Goal: Navigation & Orientation: Go to known website

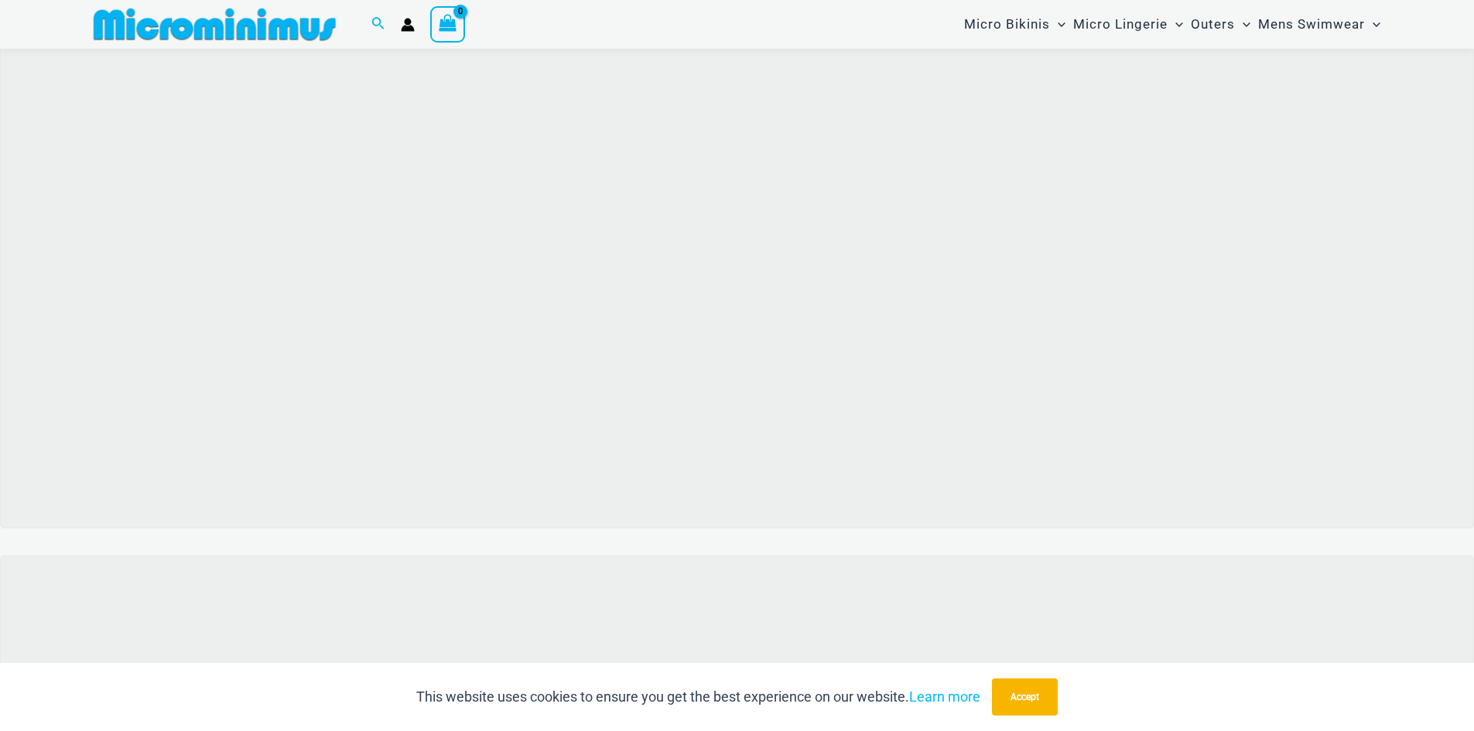
scroll to position [141, 0]
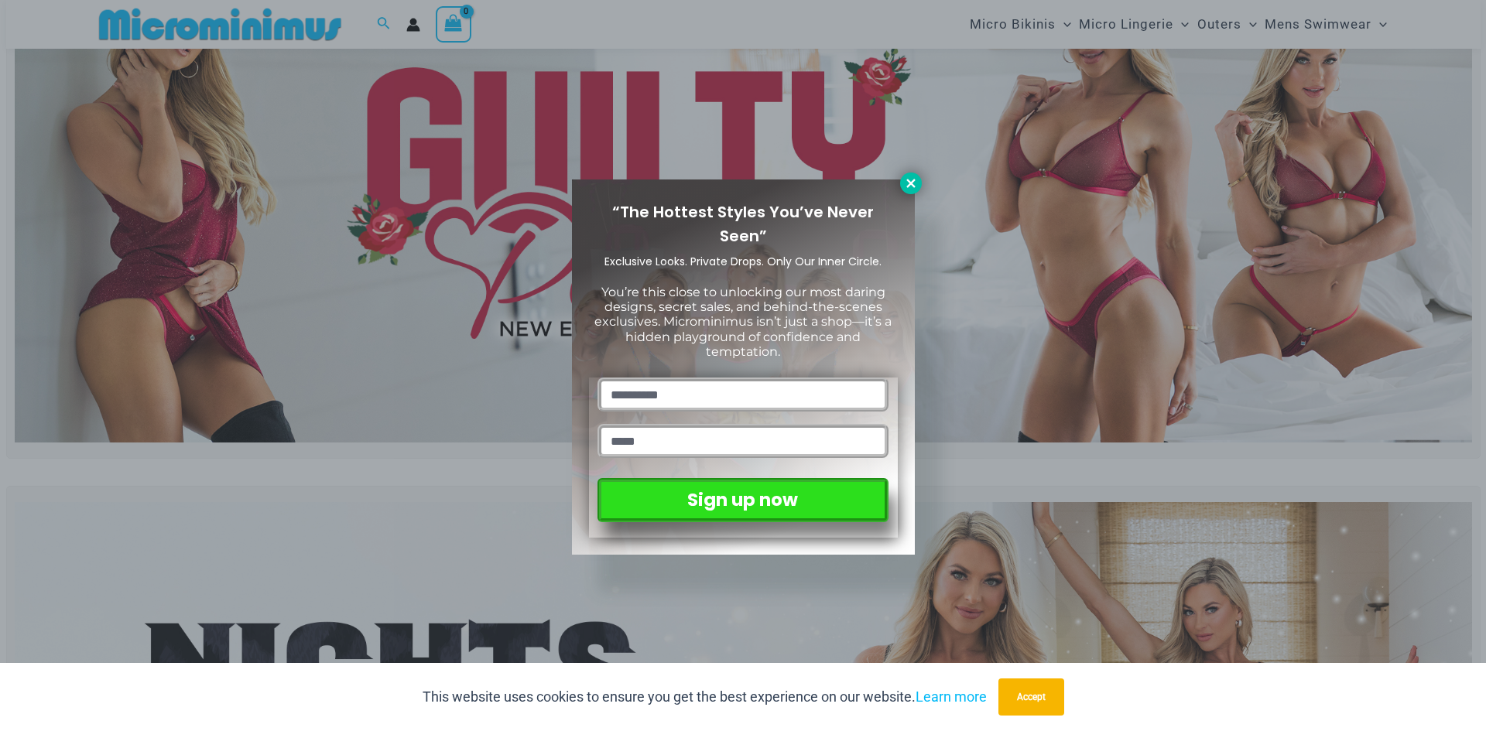
click at [910, 182] on icon at bounding box center [910, 183] width 9 height 9
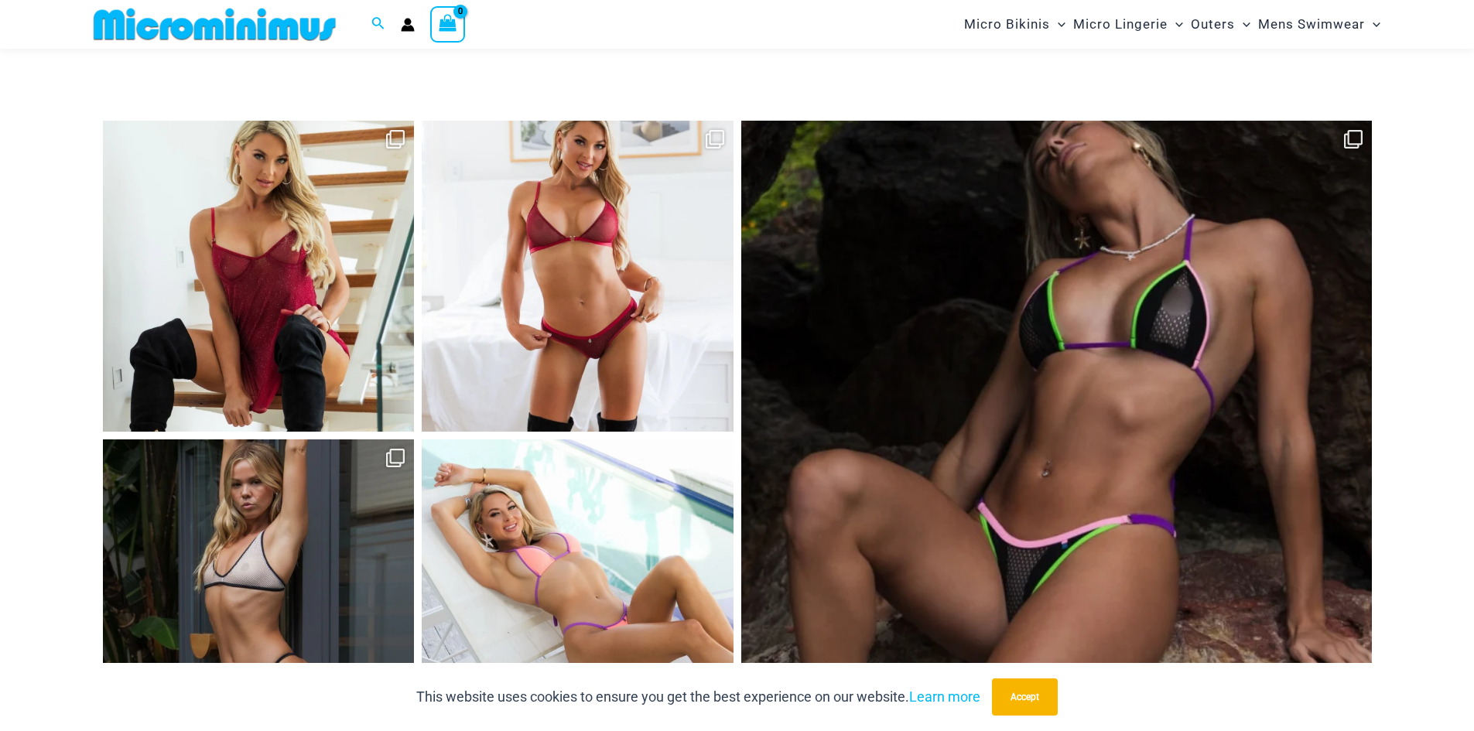
scroll to position [7184, 0]
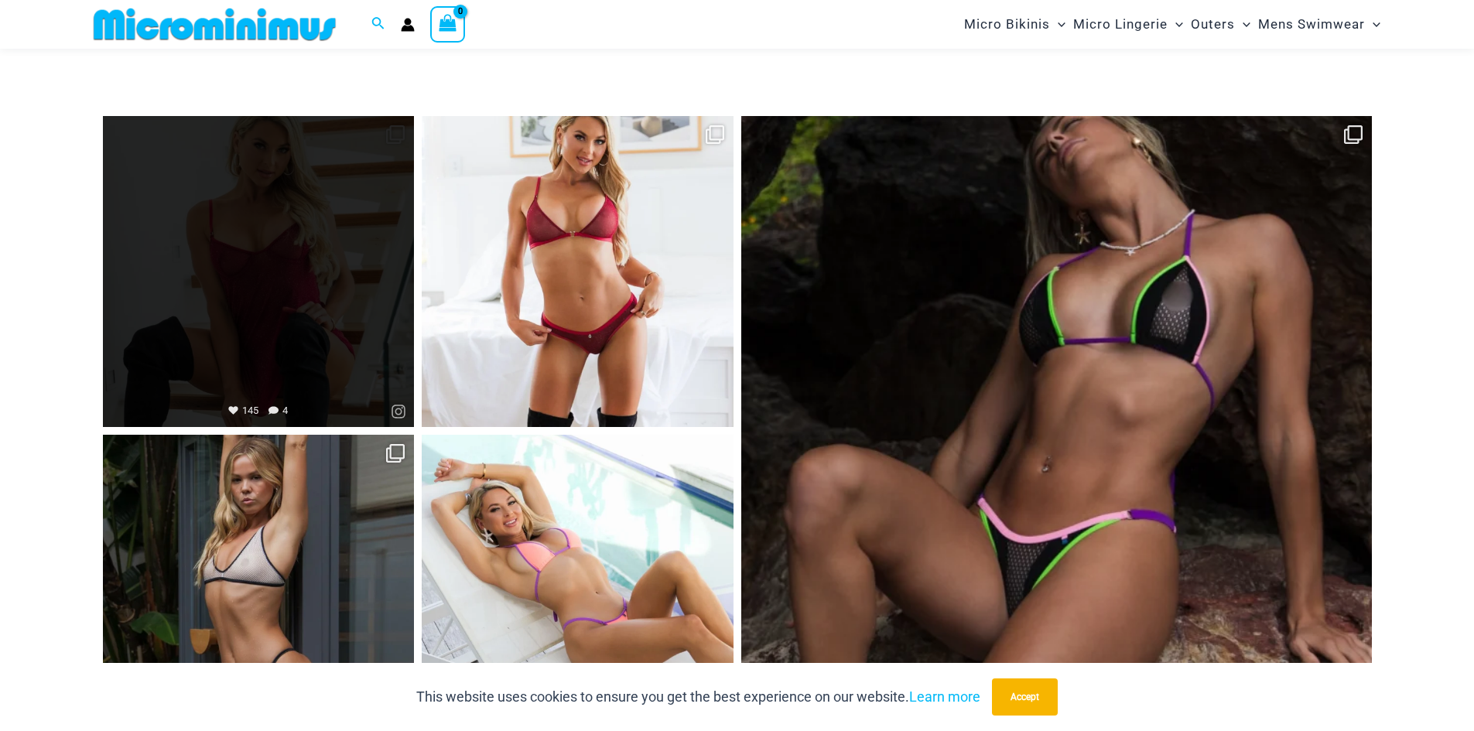
click at [243, 247] on link "Open" at bounding box center [259, 272] width 312 height 312
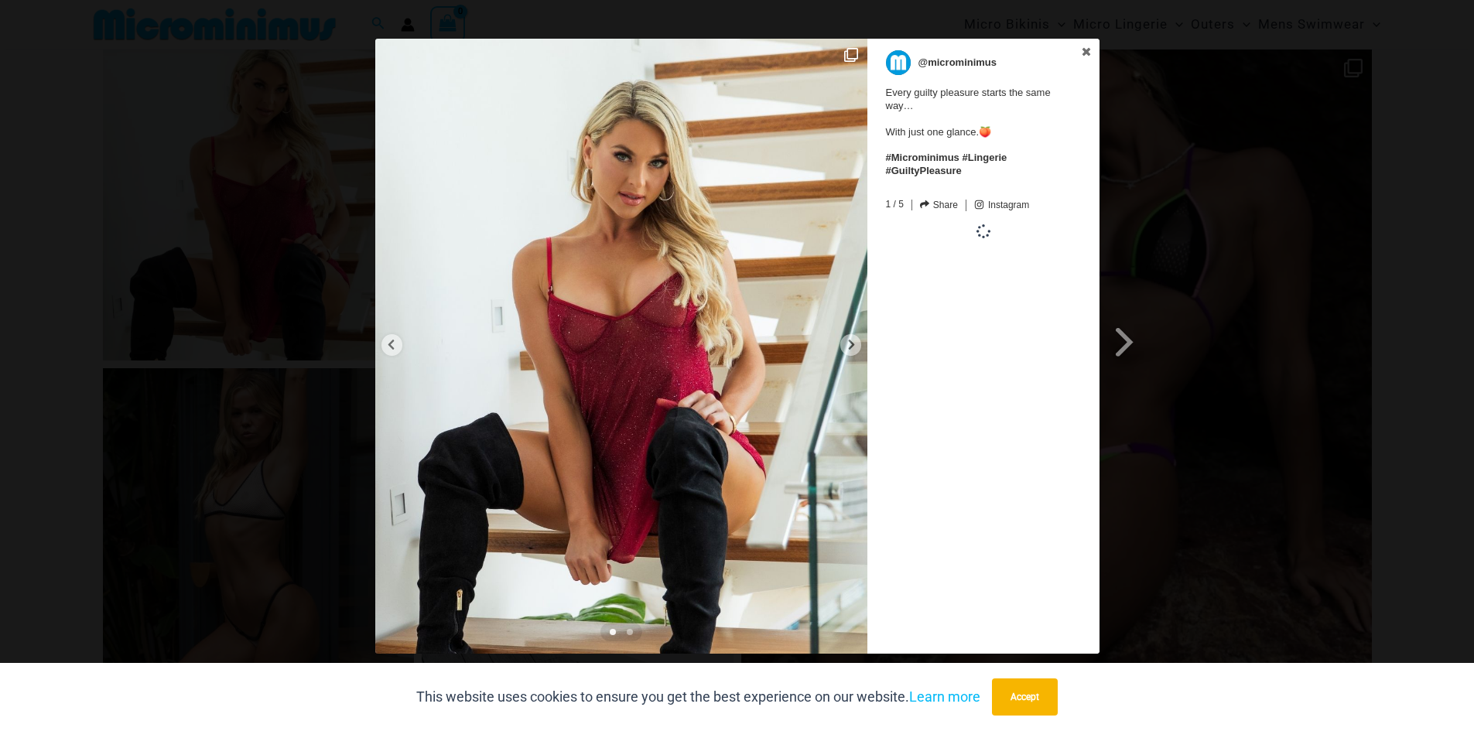
scroll to position [7340, 0]
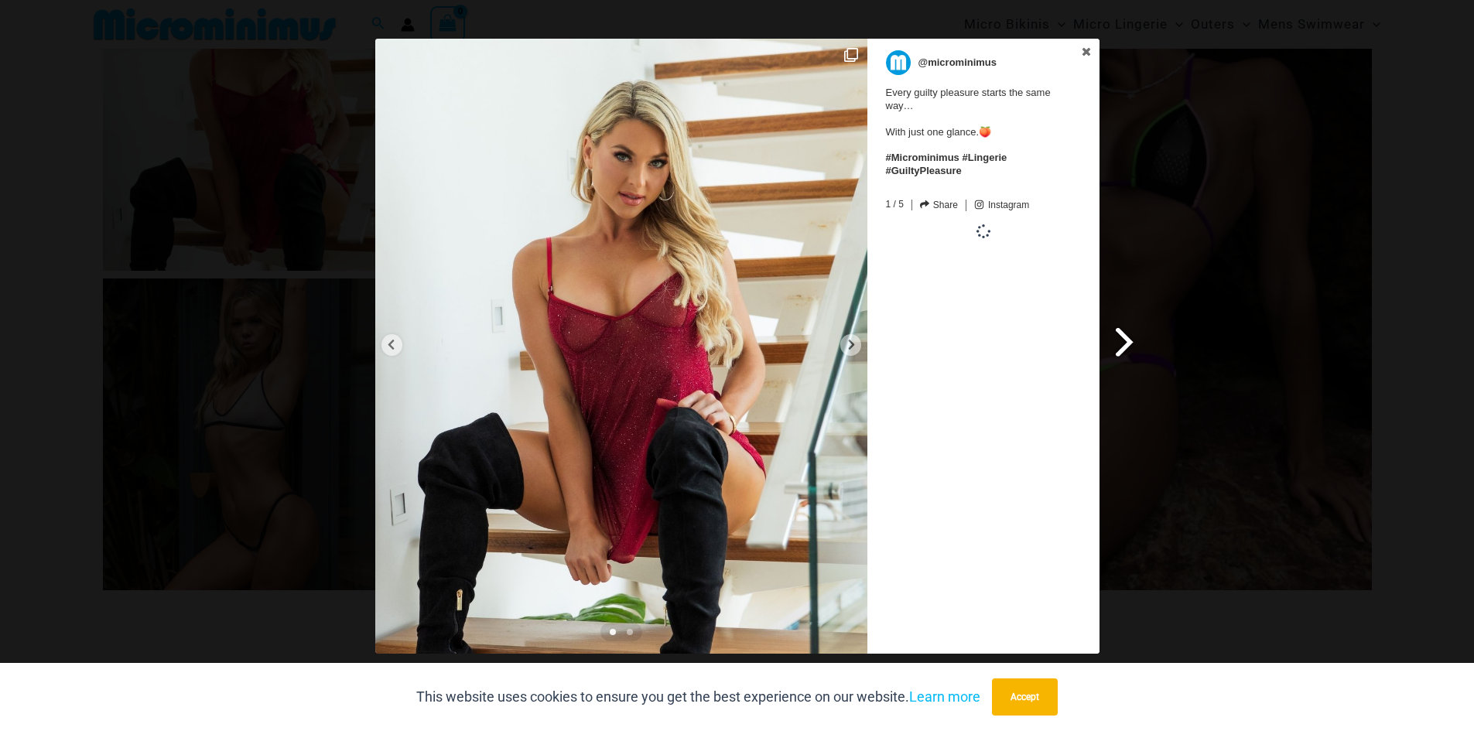
click at [1125, 349] on span at bounding box center [1125, 341] width 26 height 35
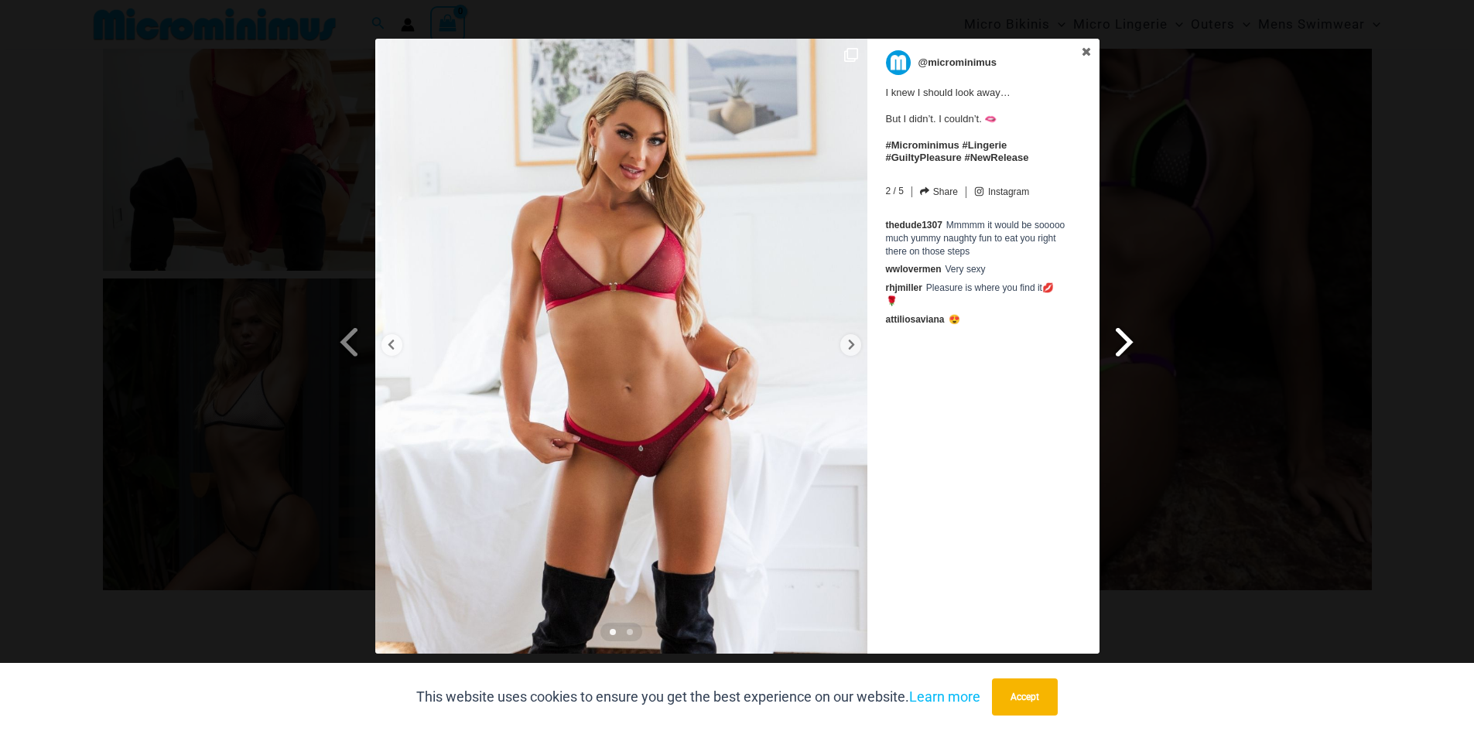
click at [1125, 348] on span at bounding box center [1125, 341] width 26 height 35
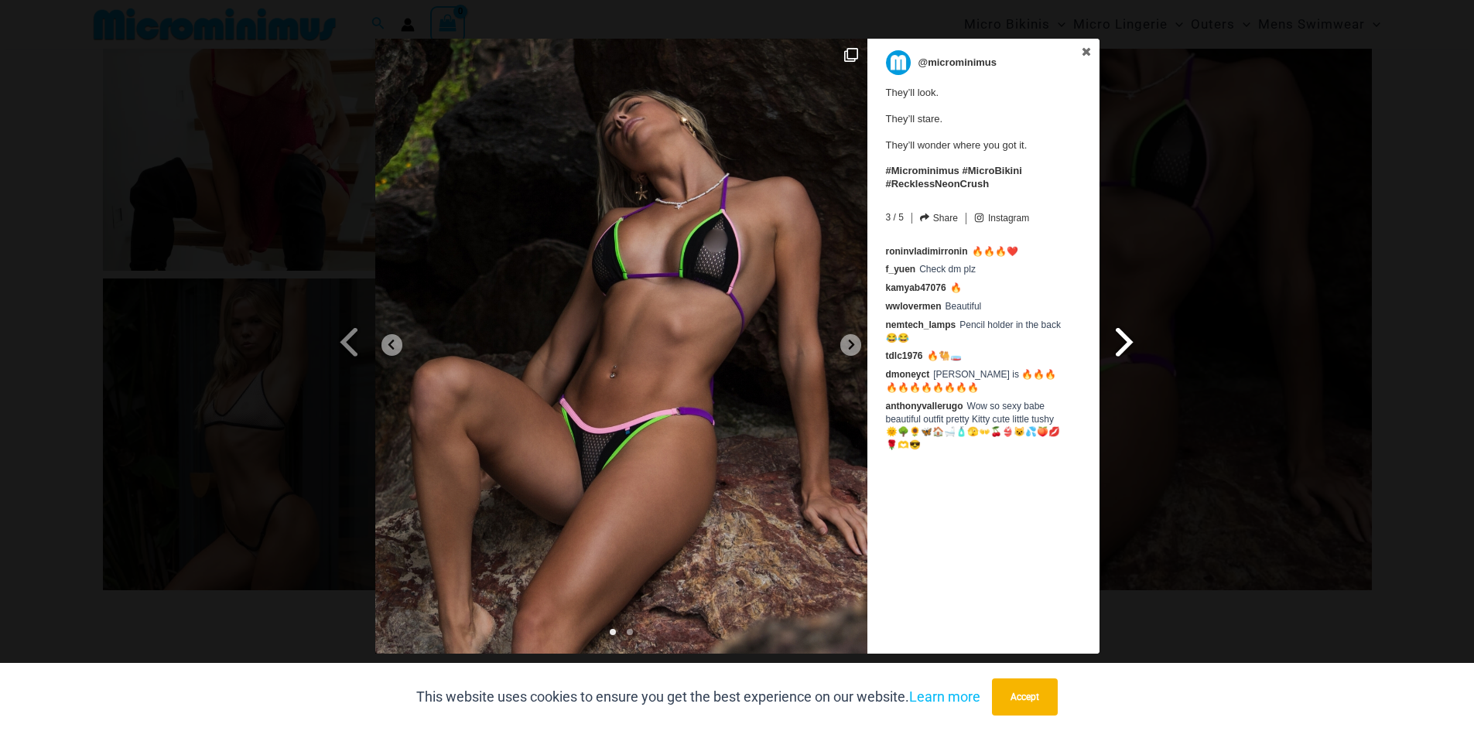
click at [1125, 348] on span at bounding box center [1125, 341] width 26 height 35
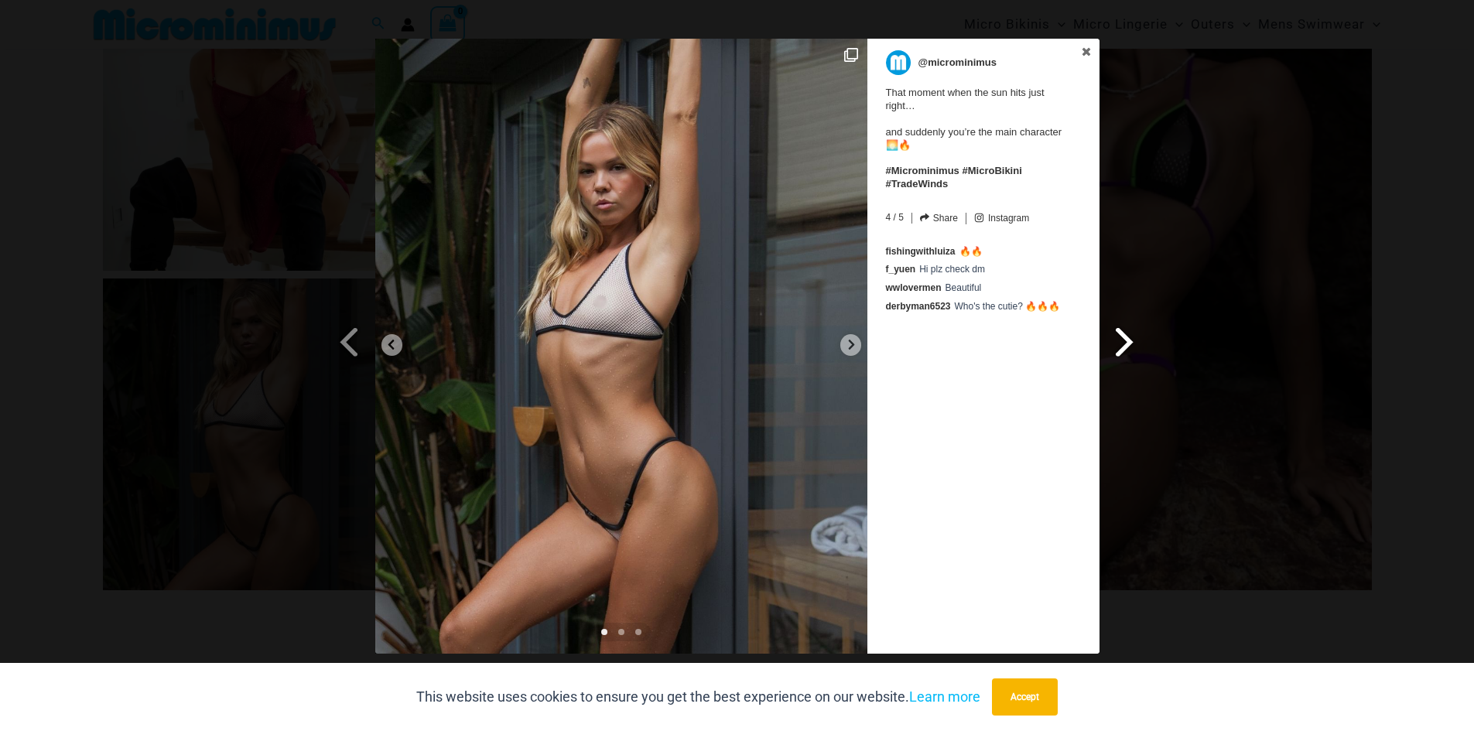
click at [1125, 348] on span at bounding box center [1125, 341] width 26 height 35
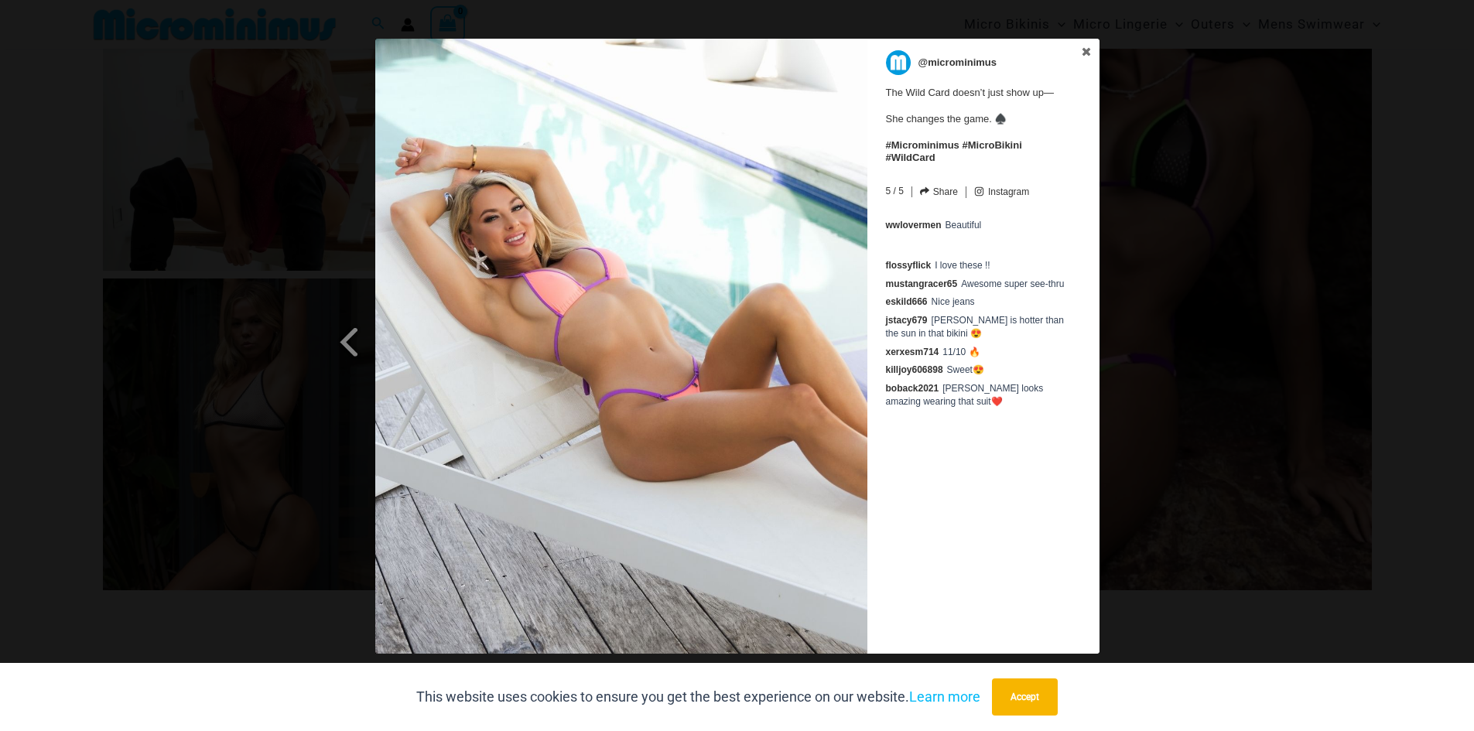
click at [1125, 348] on div "Previous Slide Next Slide @microminimus The Wild Card doesn’t just show up— She…" at bounding box center [737, 348] width 1474 height 619
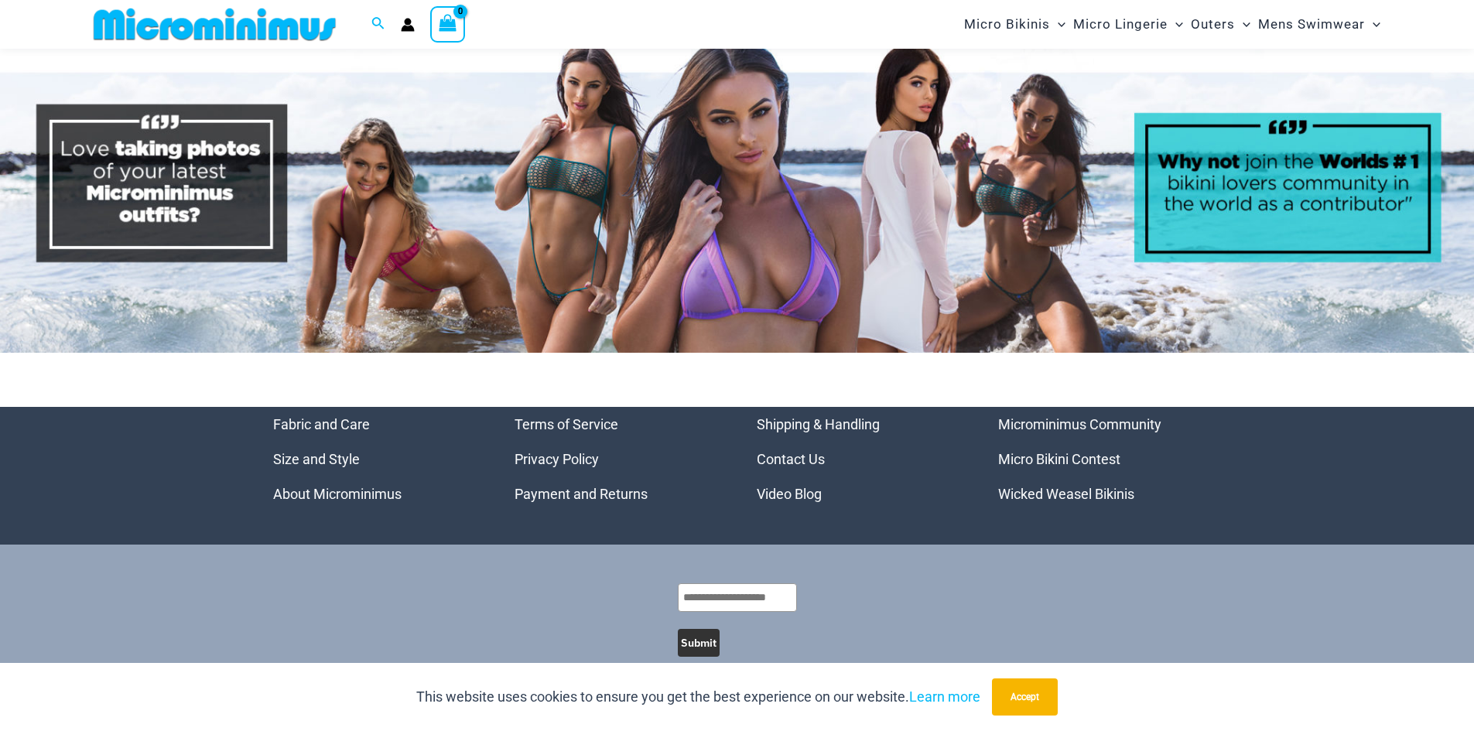
scroll to position [7981, 0]
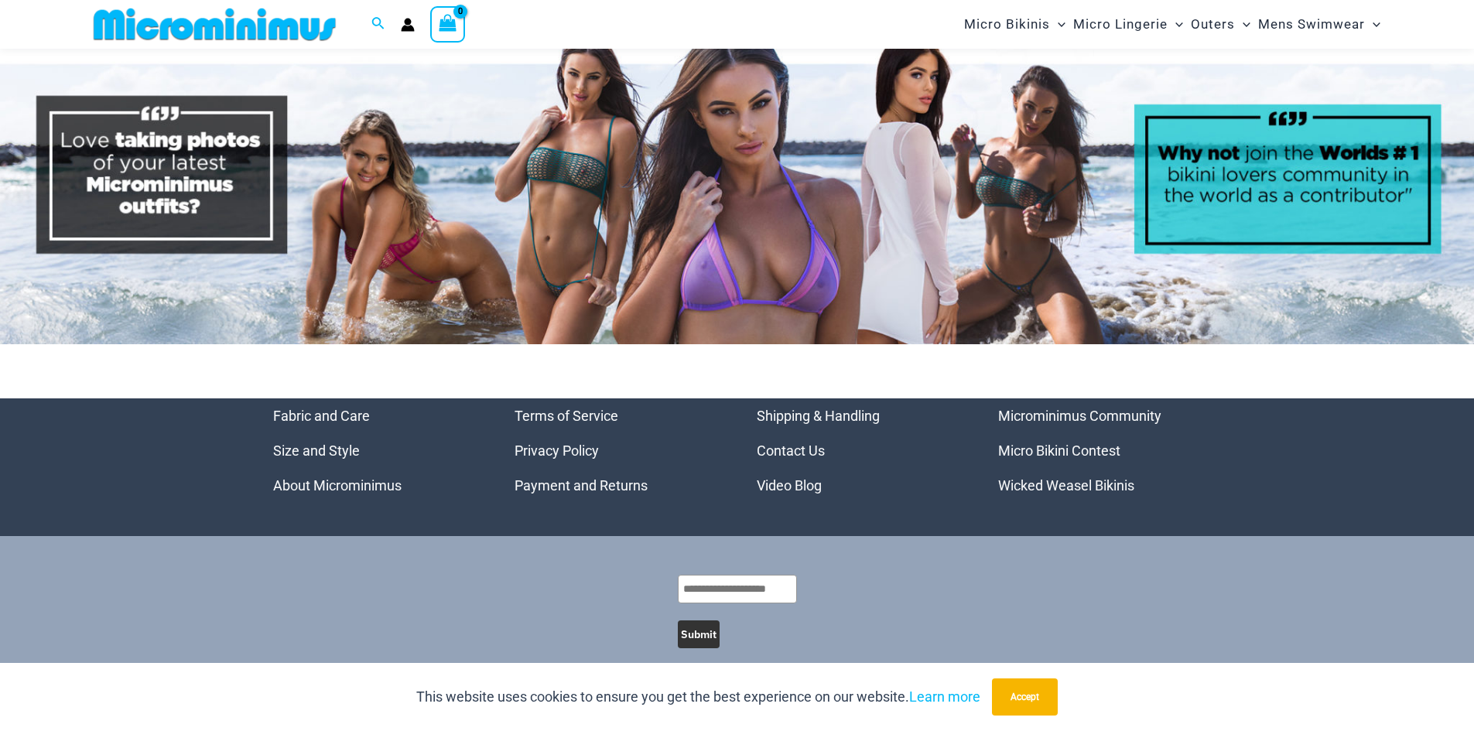
click at [1037, 478] on link "Wicked Weasel Bikinis" at bounding box center [1066, 486] width 136 height 16
